Goal: Information Seeking & Learning: Find specific fact

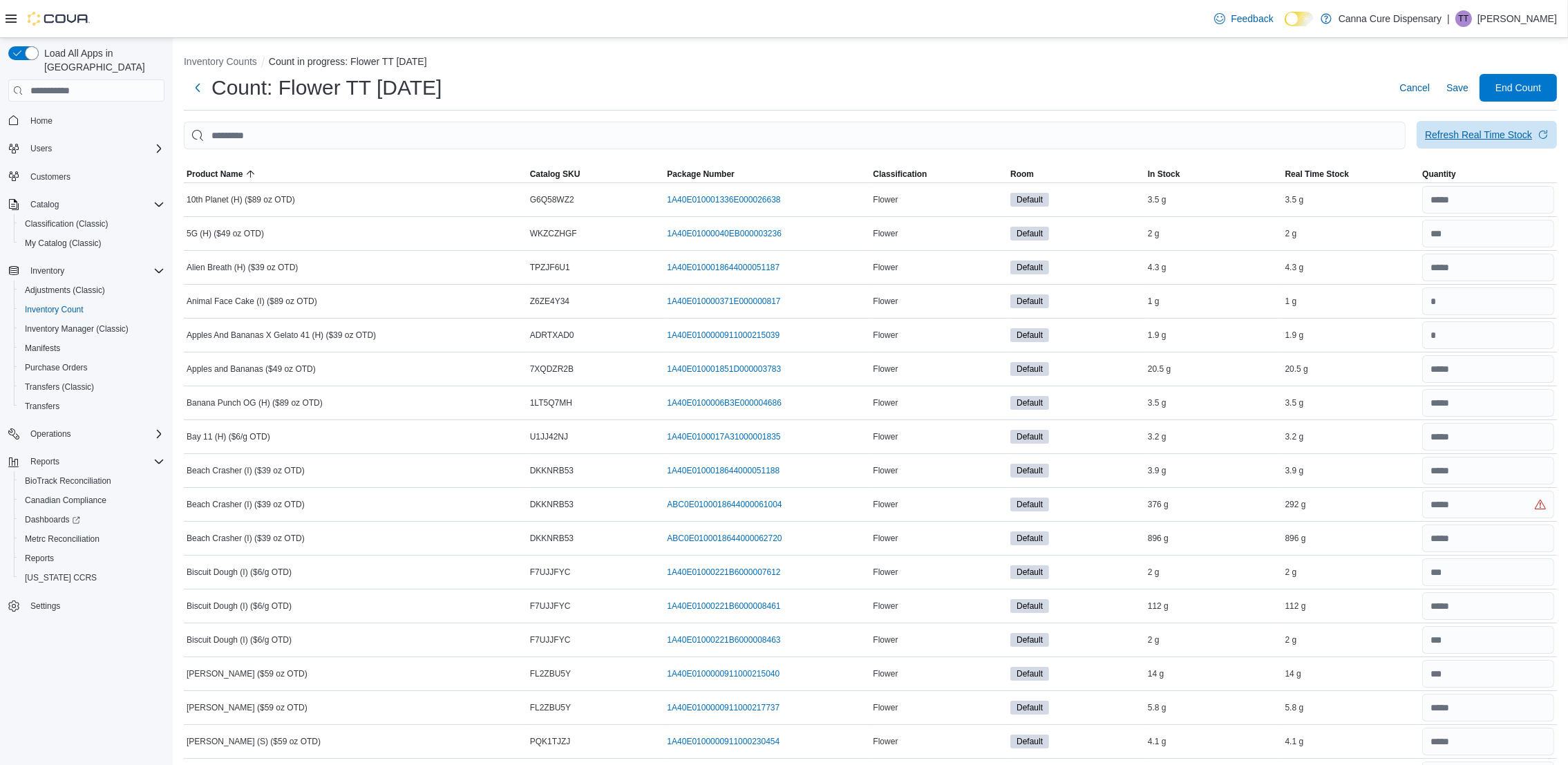
click at [1485, 146] on span "Refresh Real Time Stock" at bounding box center [1486, 135] width 124 height 27
click at [1465, 92] on span "Save" at bounding box center [1457, 88] width 22 height 14
click at [1481, 131] on div "Refresh Real Time Stock" at bounding box center [1478, 135] width 107 height 14
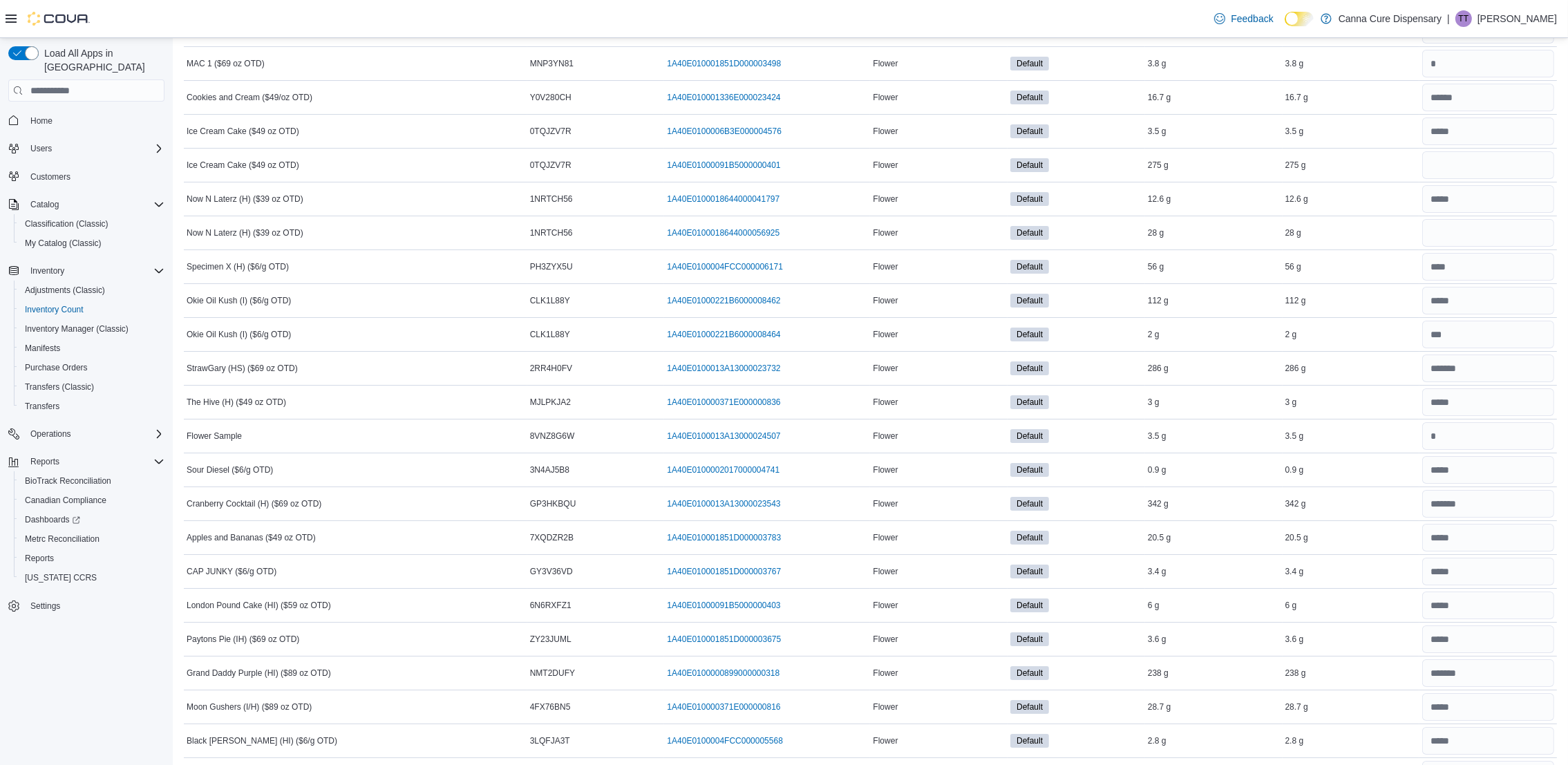
scroll to position [7372, 0]
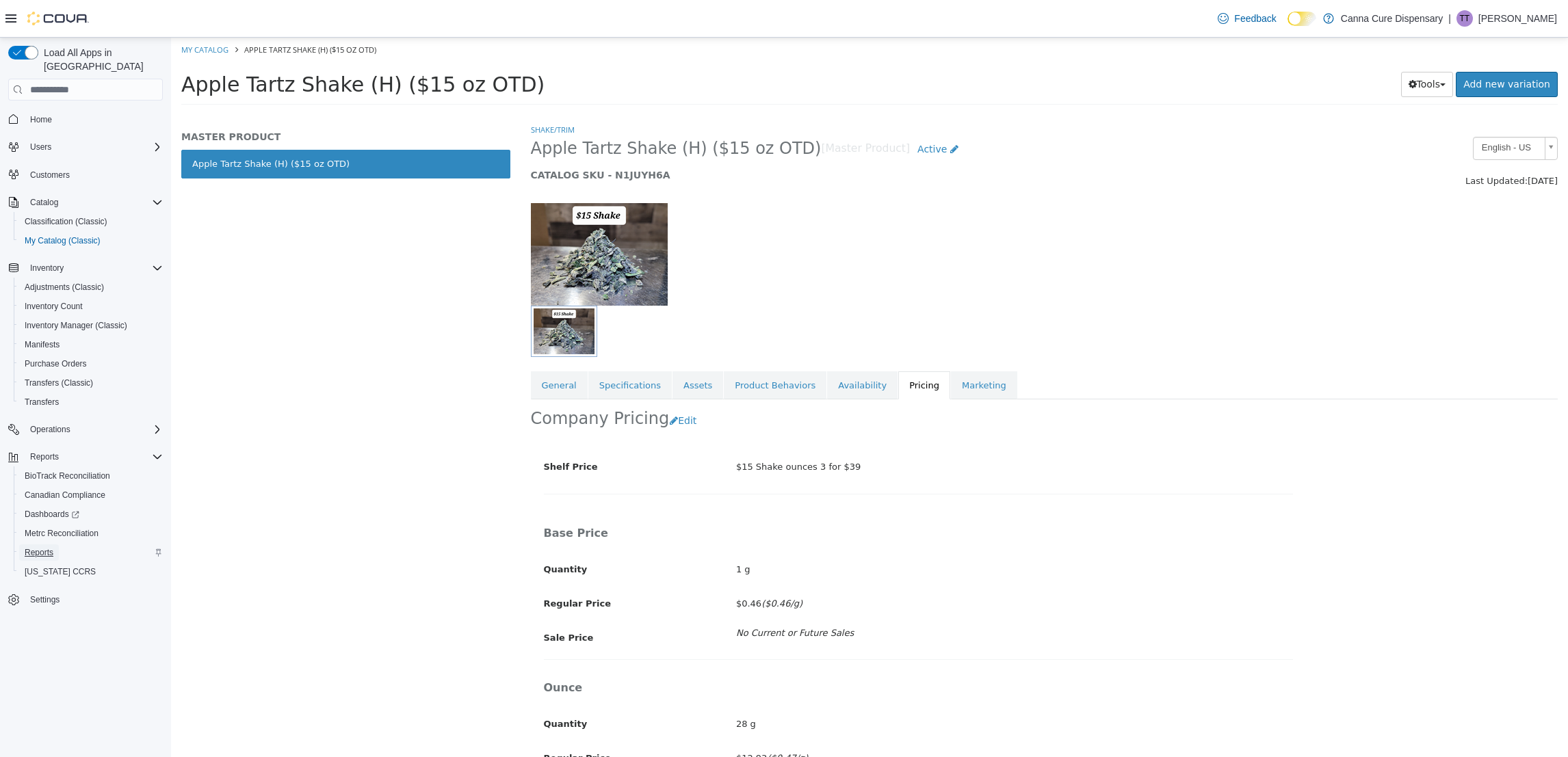
click at [55, 544] on link "Reports" at bounding box center [39, 552] width 40 height 17
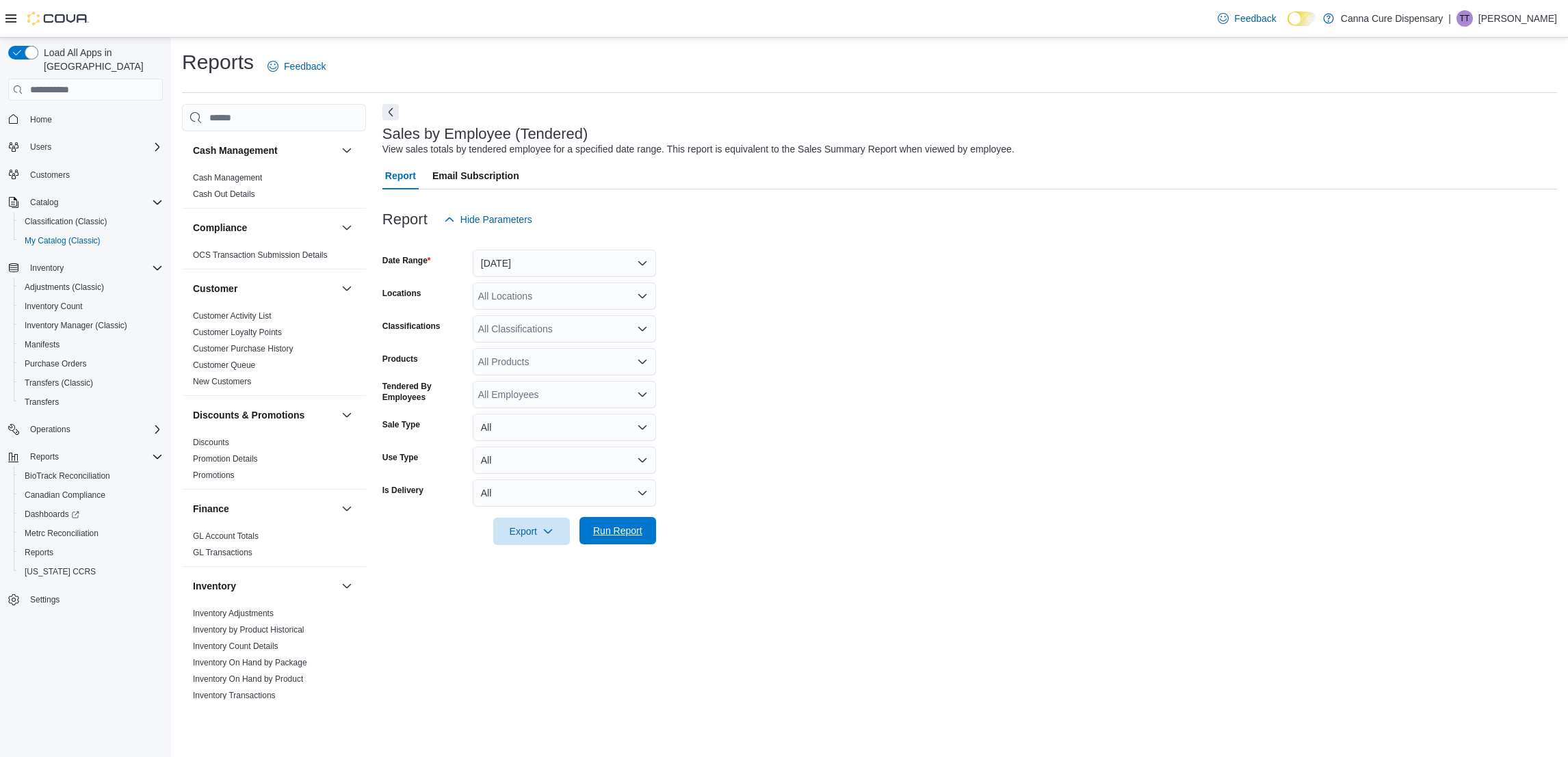
click at [635, 527] on span "Run Report" at bounding box center [617, 531] width 49 height 14
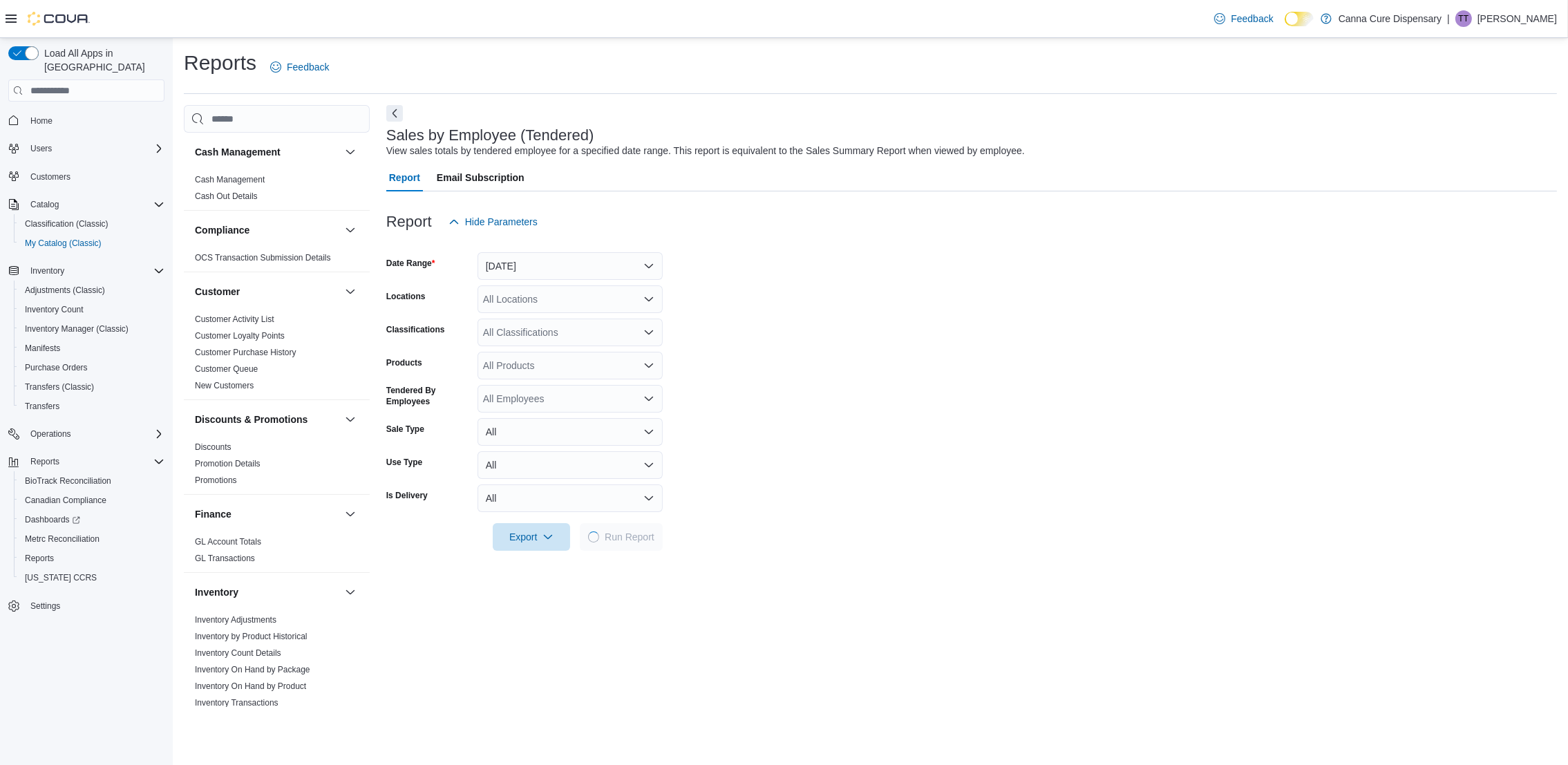
click at [617, 304] on div "All Locations" at bounding box center [570, 298] width 185 height 27
click at [624, 339] on div "[STREET_ADDRESS]" at bounding box center [570, 343] width 169 height 14
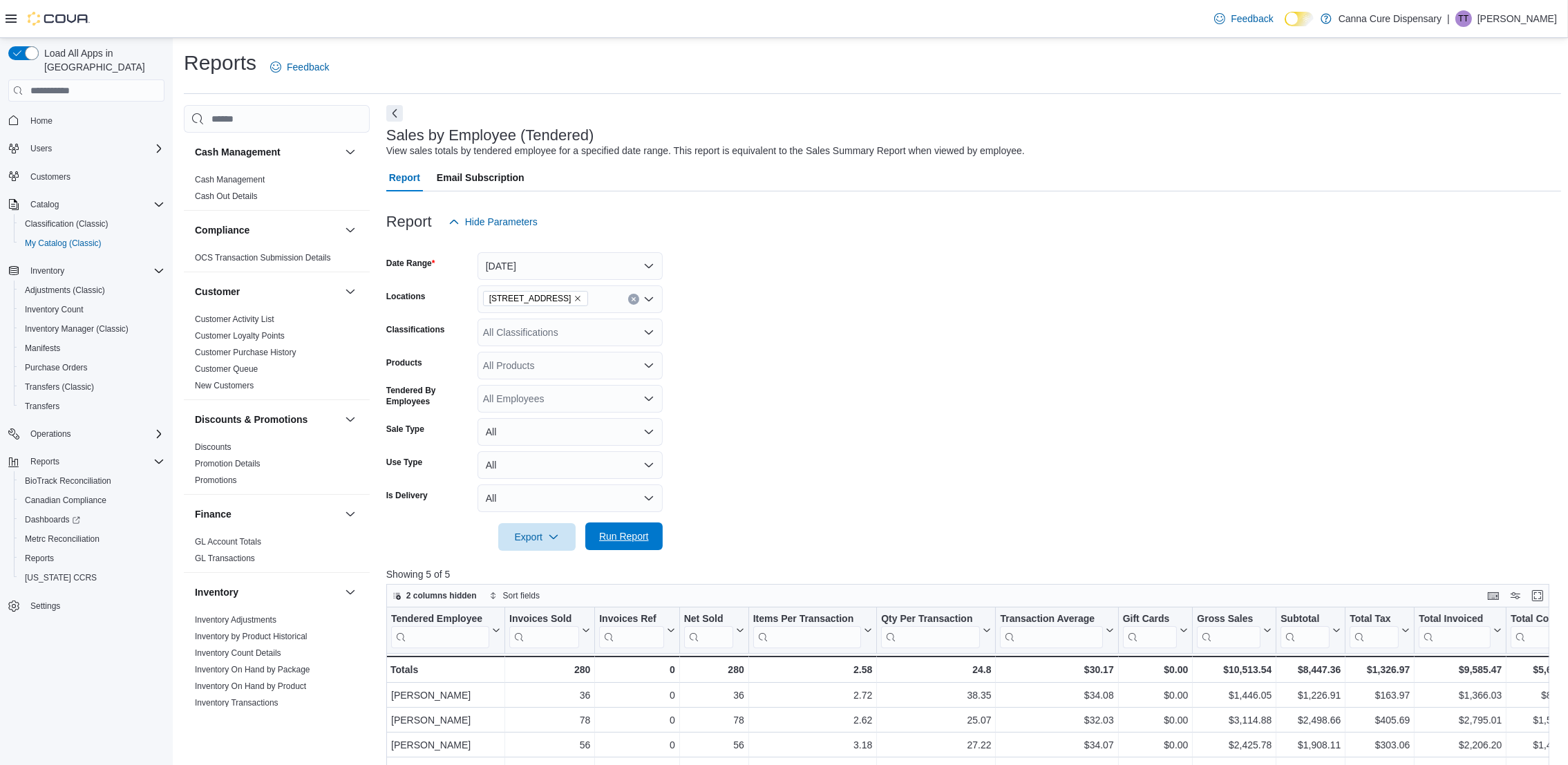
click at [634, 537] on span "Run Report" at bounding box center [623, 537] width 50 height 14
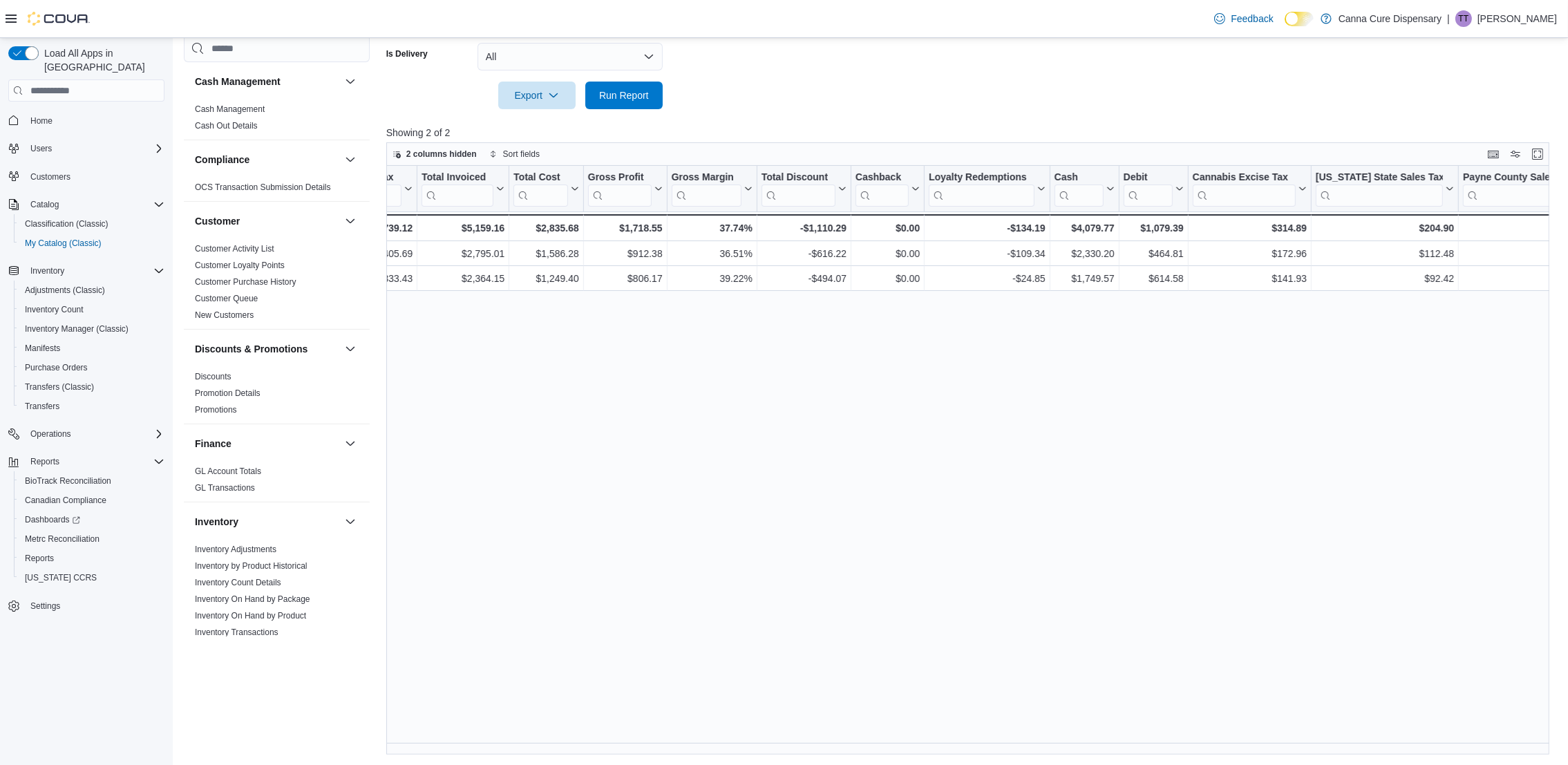
scroll to position [0, 1002]
drag, startPoint x: 1071, startPoint y: 231, endPoint x: 1109, endPoint y: 227, distance: 38.2
click at [1109, 227] on div "$4,079.77" at bounding box center [1080, 228] width 60 height 17
drag, startPoint x: 1109, startPoint y: 227, endPoint x: 1097, endPoint y: 227, distance: 12.0
copy div "4,079.77"
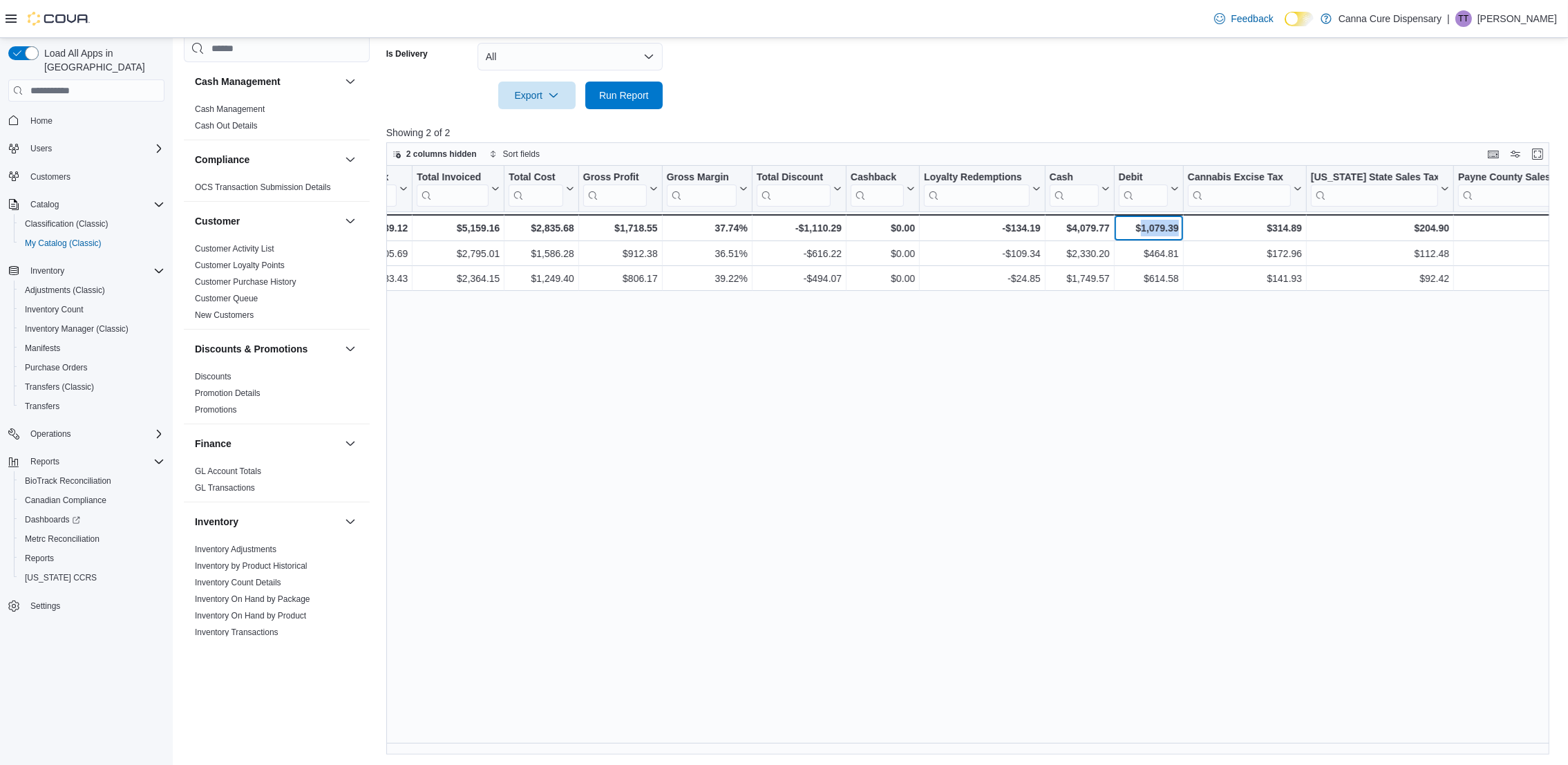
drag, startPoint x: 1139, startPoint y: 228, endPoint x: 1179, endPoint y: 226, distance: 40.0
click at [1179, 226] on div "$1,079.39 - Debit, column 20, row 3" at bounding box center [1149, 228] width 69 height 27
drag, startPoint x: 1179, startPoint y: 226, endPoint x: 1158, endPoint y: 226, distance: 21.0
copy div "1,079.39"
